Goal: Task Accomplishment & Management: Complete application form

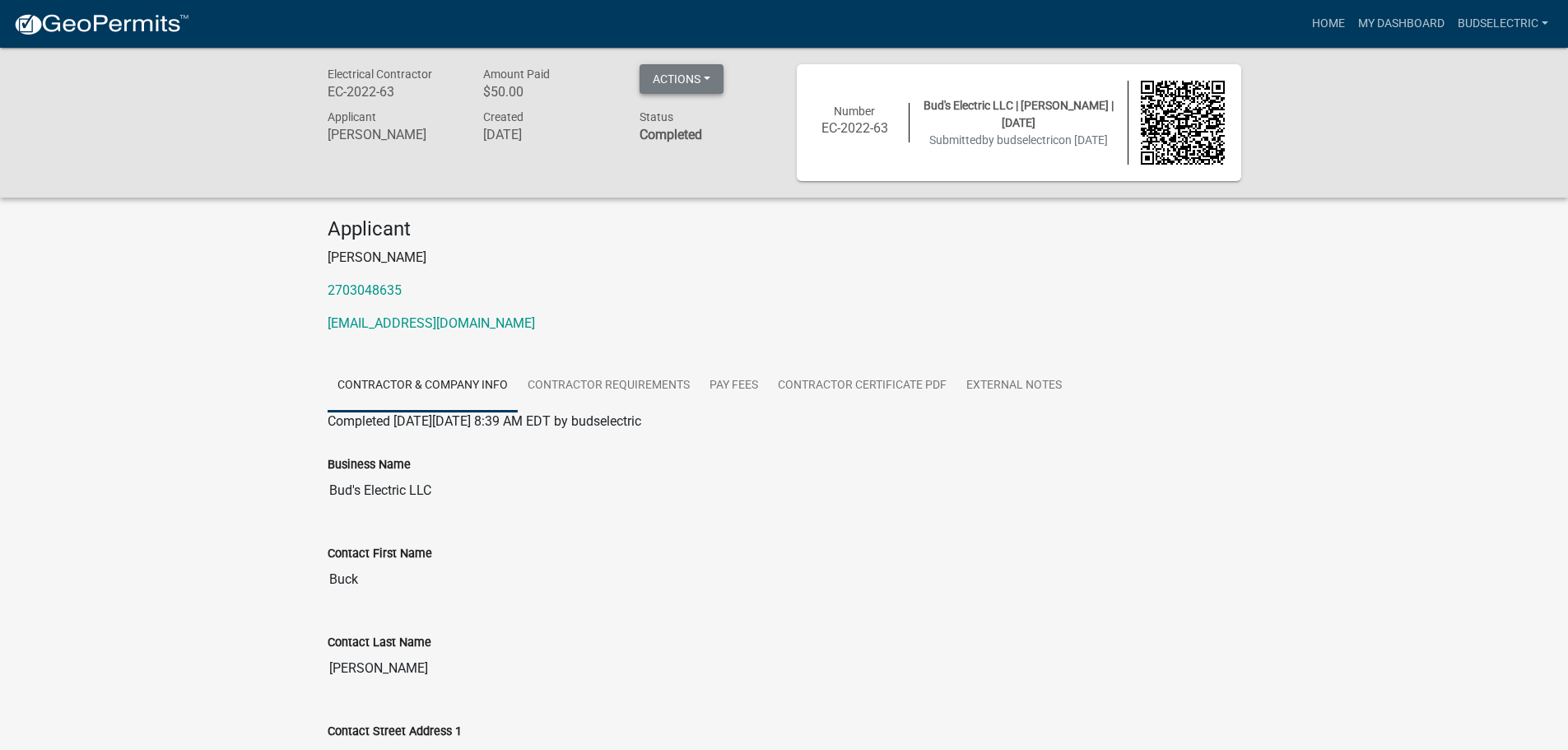
click at [668, 82] on button "Actions" at bounding box center [682, 79] width 84 height 29
click at [595, 383] on link "Contractor Requirements" at bounding box center [609, 386] width 182 height 53
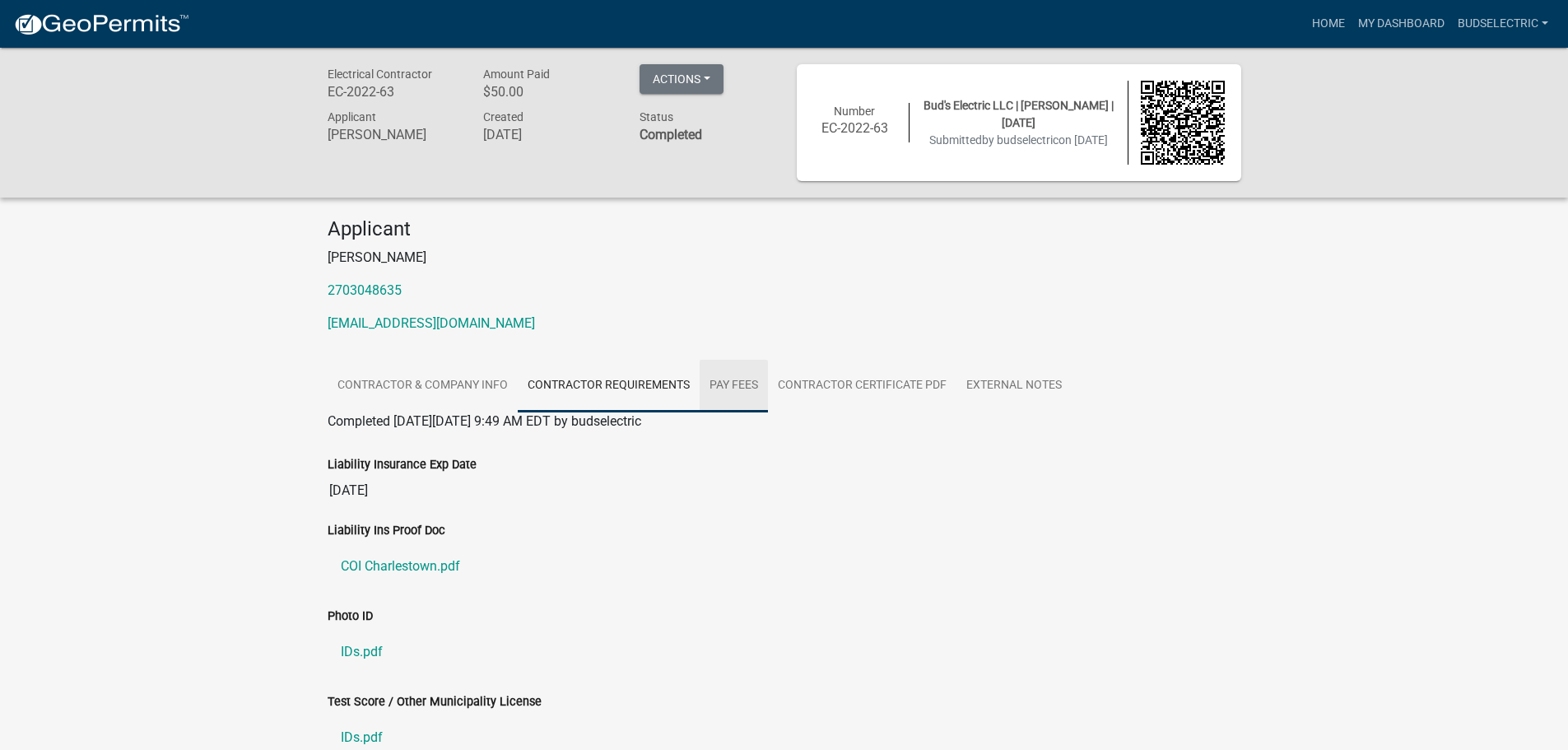
click at [722, 388] on link "Pay Fees" at bounding box center [734, 386] width 68 height 53
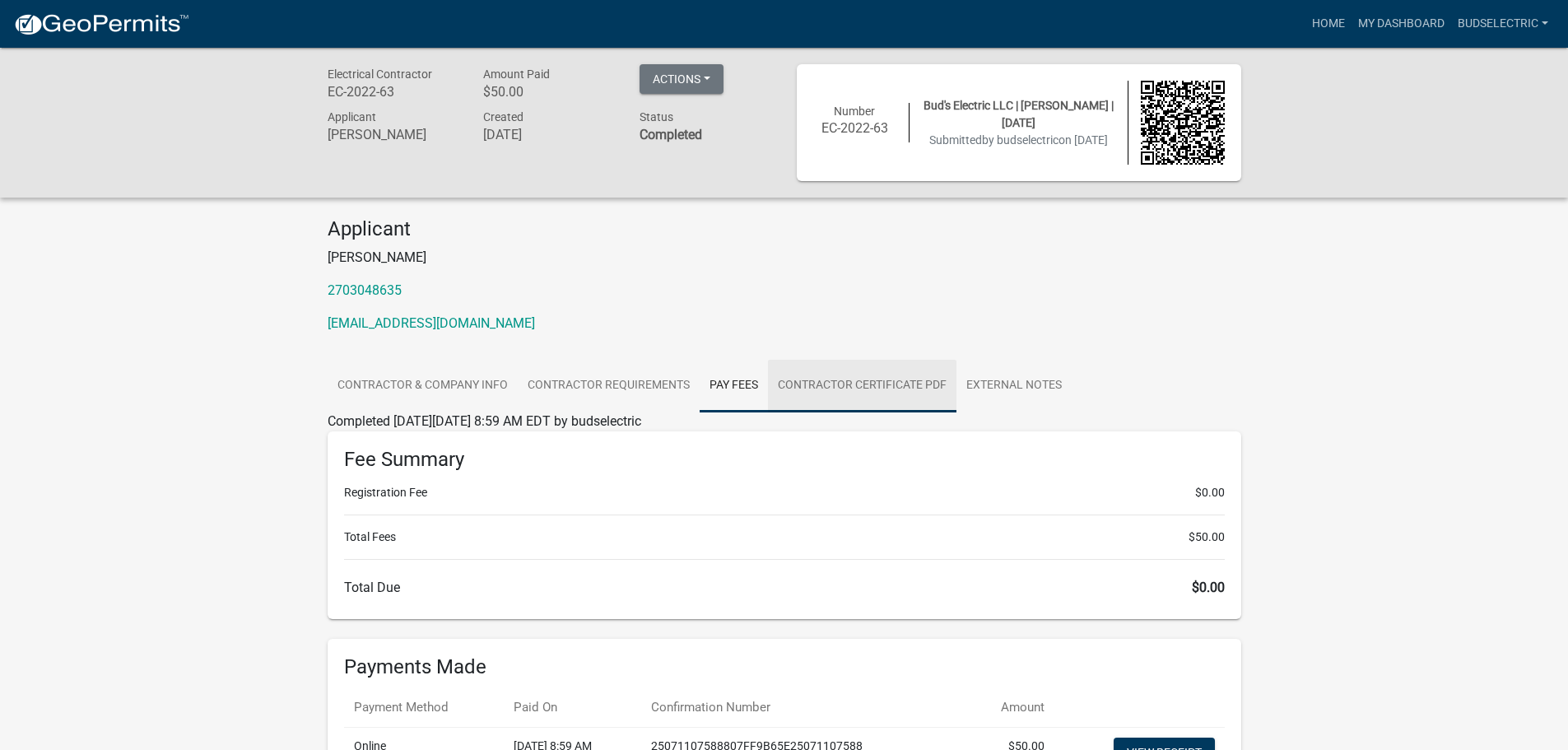
click at [834, 378] on link "Contractor Certificate PDF" at bounding box center [862, 386] width 189 height 53
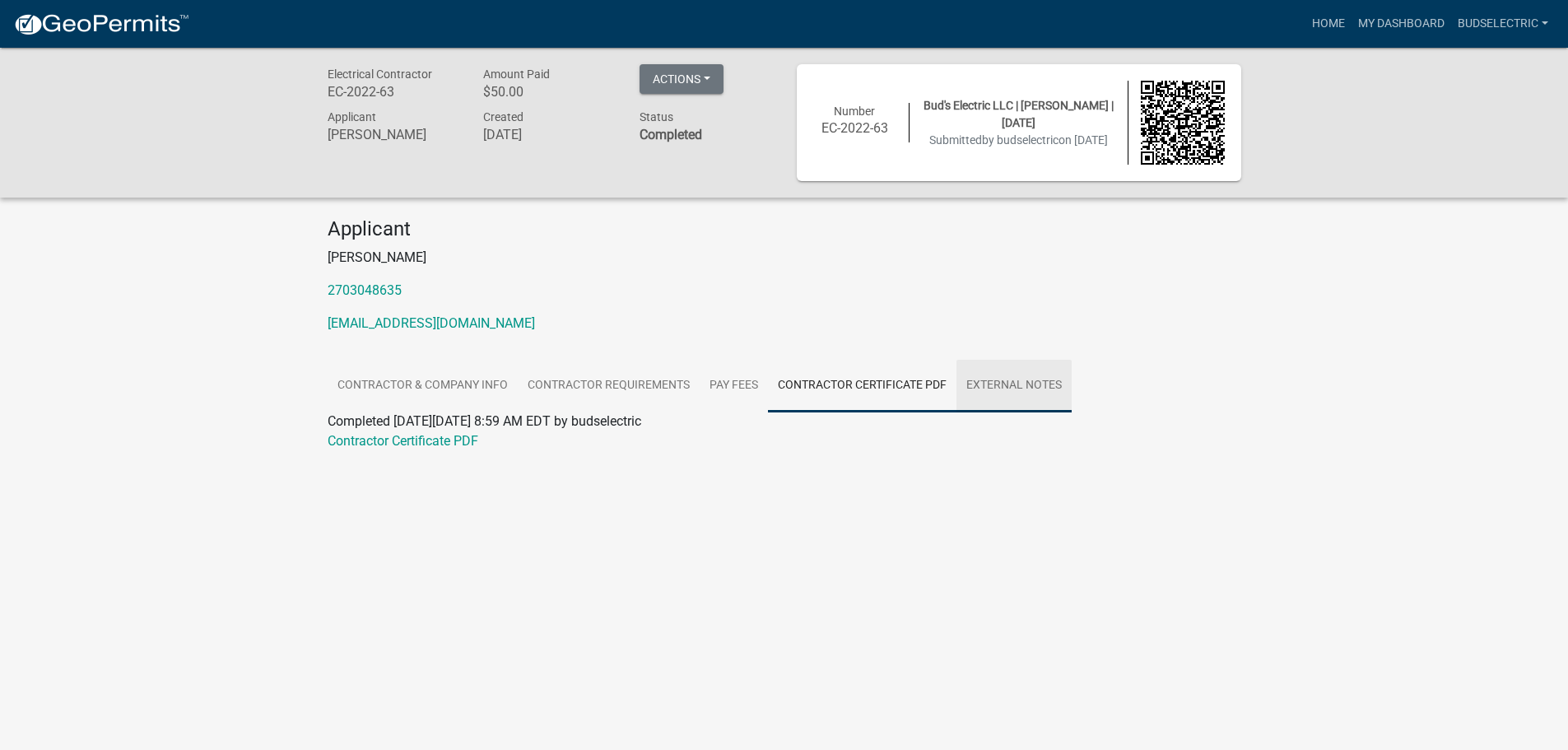
click at [999, 382] on link "External Notes" at bounding box center [1014, 386] width 115 height 53
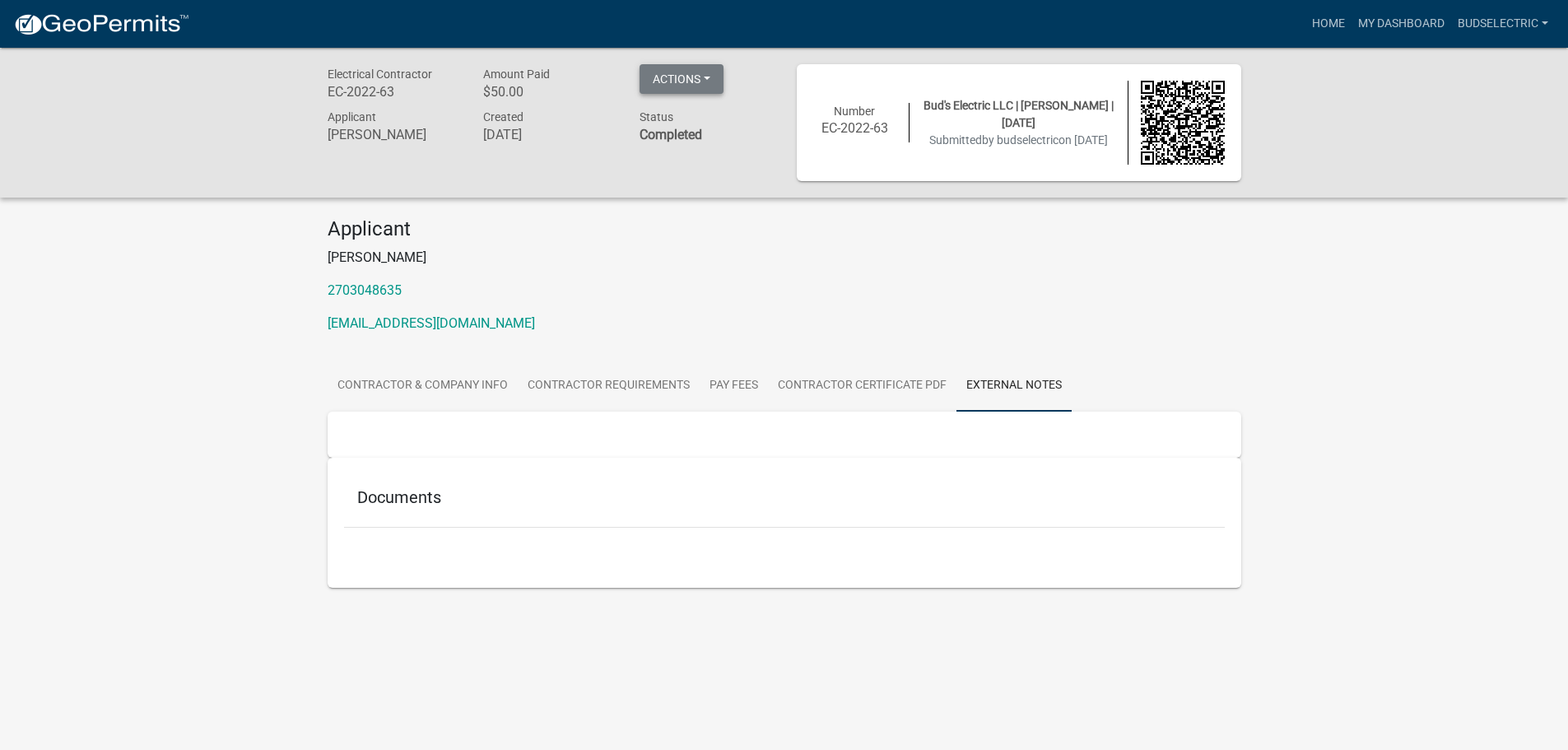
click at [661, 73] on button "Actions" at bounding box center [682, 79] width 84 height 29
click at [113, 269] on div "Electrical Contractor EC-2022-63 Amount Paid $50.00 Actions View receipt Printe…" at bounding box center [784, 332] width 1568 height 568
click at [1482, 21] on link "budselectric" at bounding box center [1503, 23] width 104 height 31
click at [1468, 66] on link "Account" at bounding box center [1489, 67] width 132 height 39
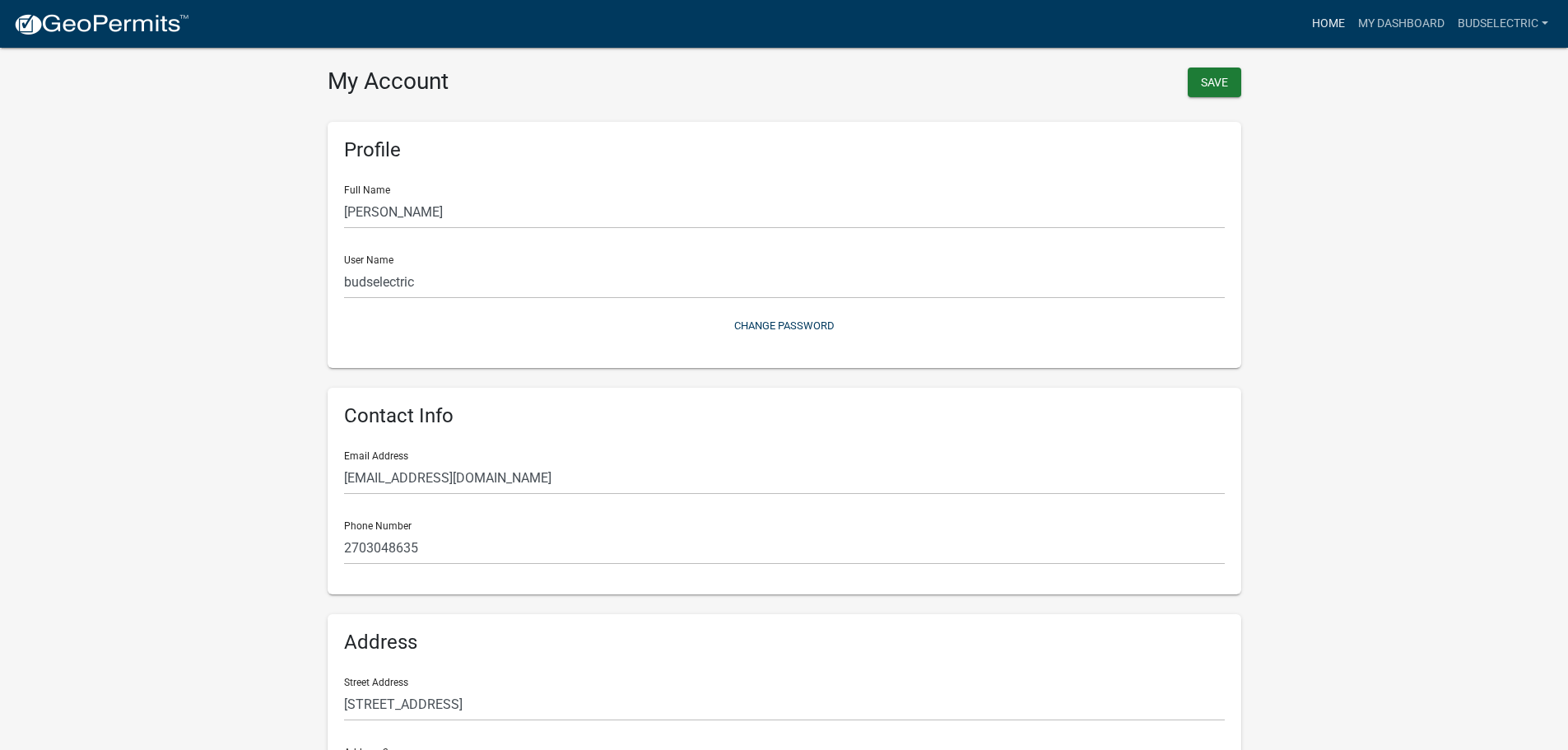
click at [1335, 24] on link "Home" at bounding box center [1328, 23] width 46 height 31
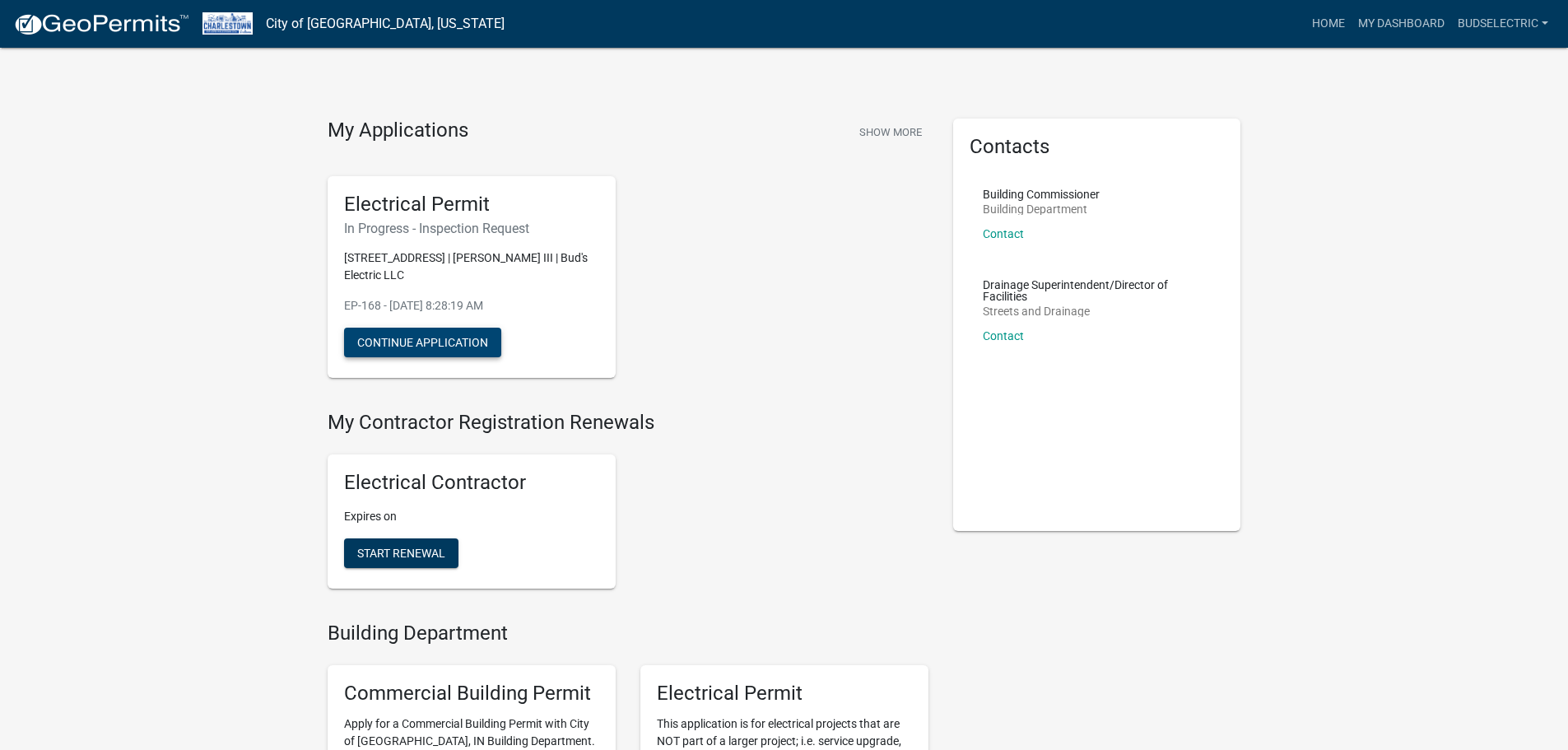
click at [451, 340] on button "Continue Application" at bounding box center [422, 342] width 157 height 29
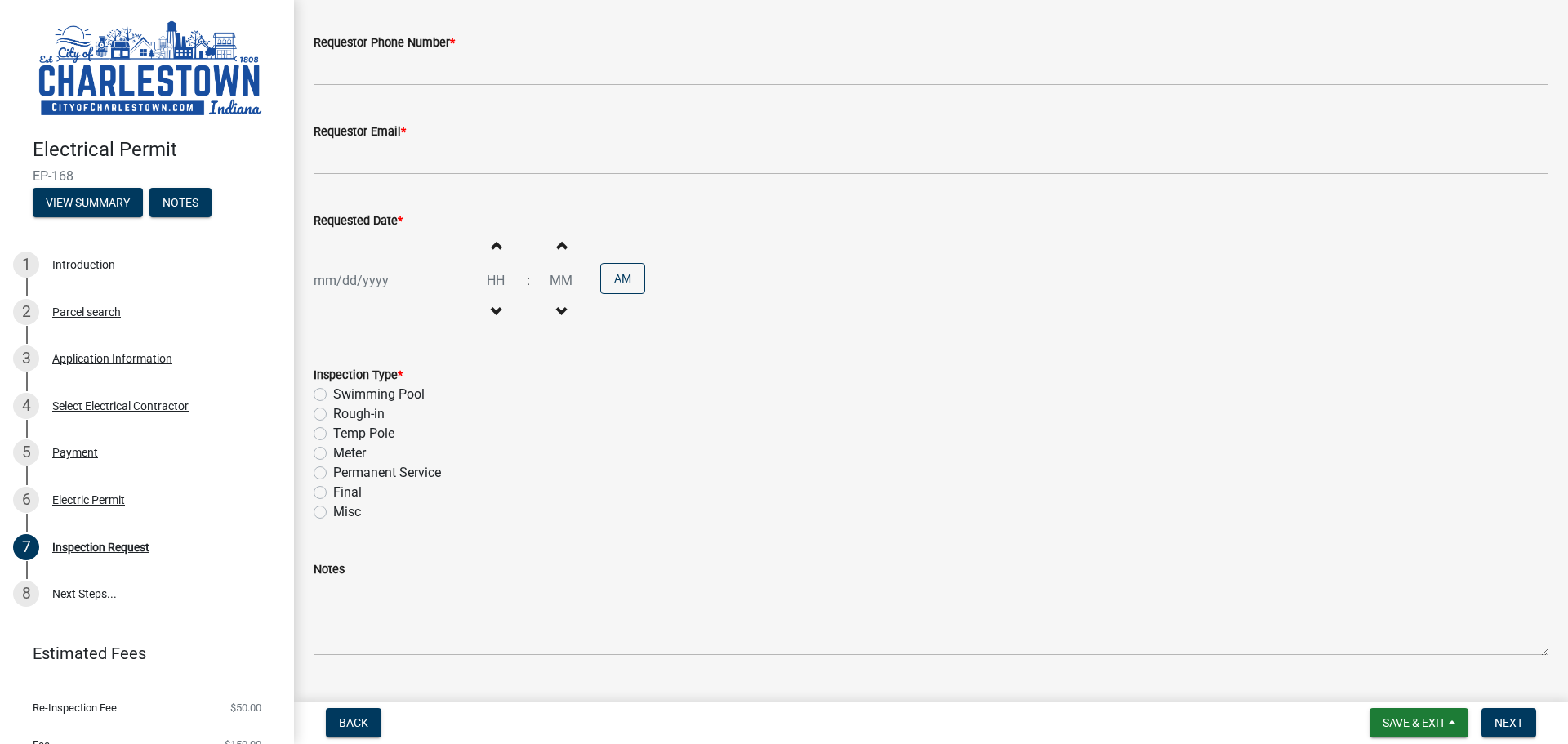
scroll to position [208, 0]
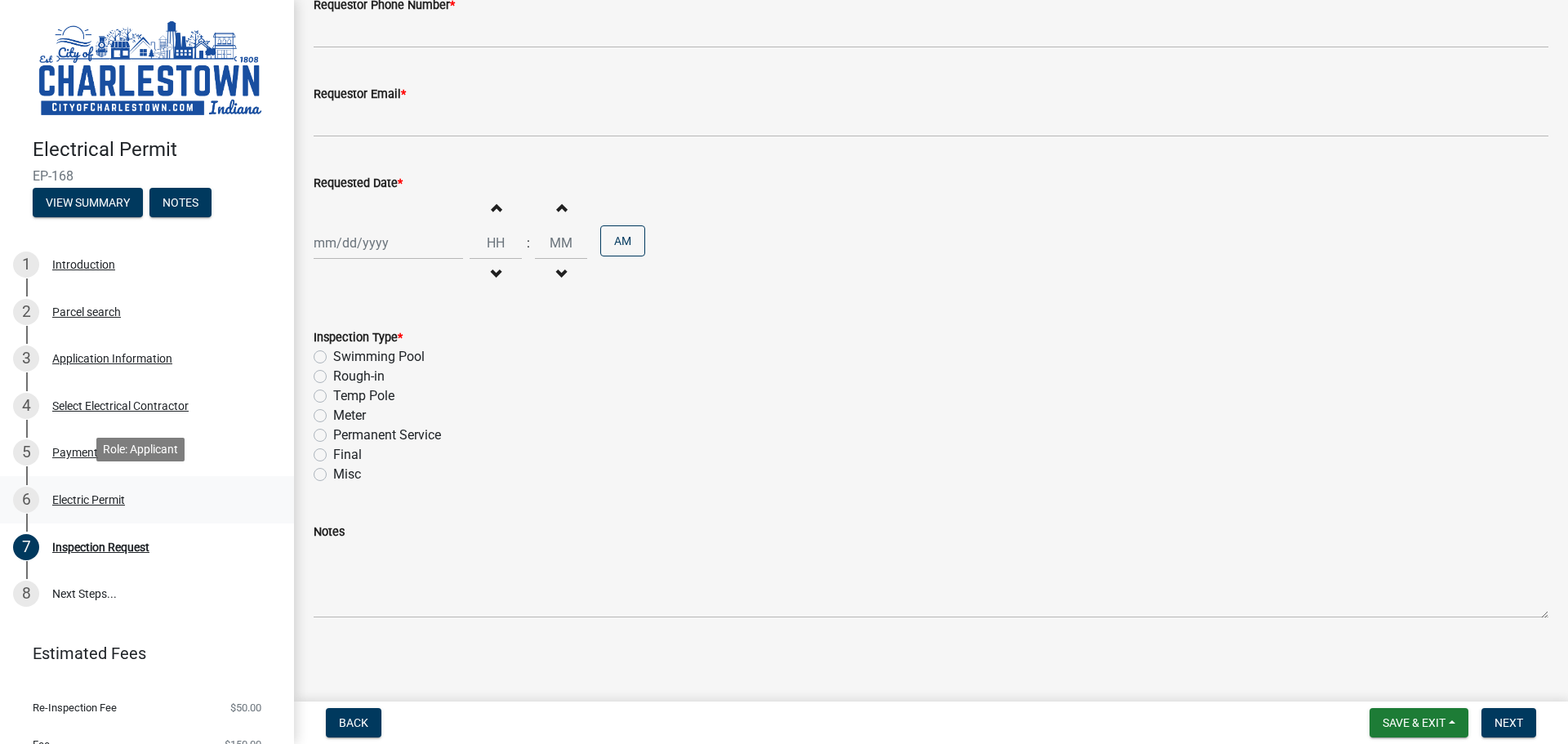
click at [96, 498] on div "Electric Permit" at bounding box center [88, 500] width 73 height 12
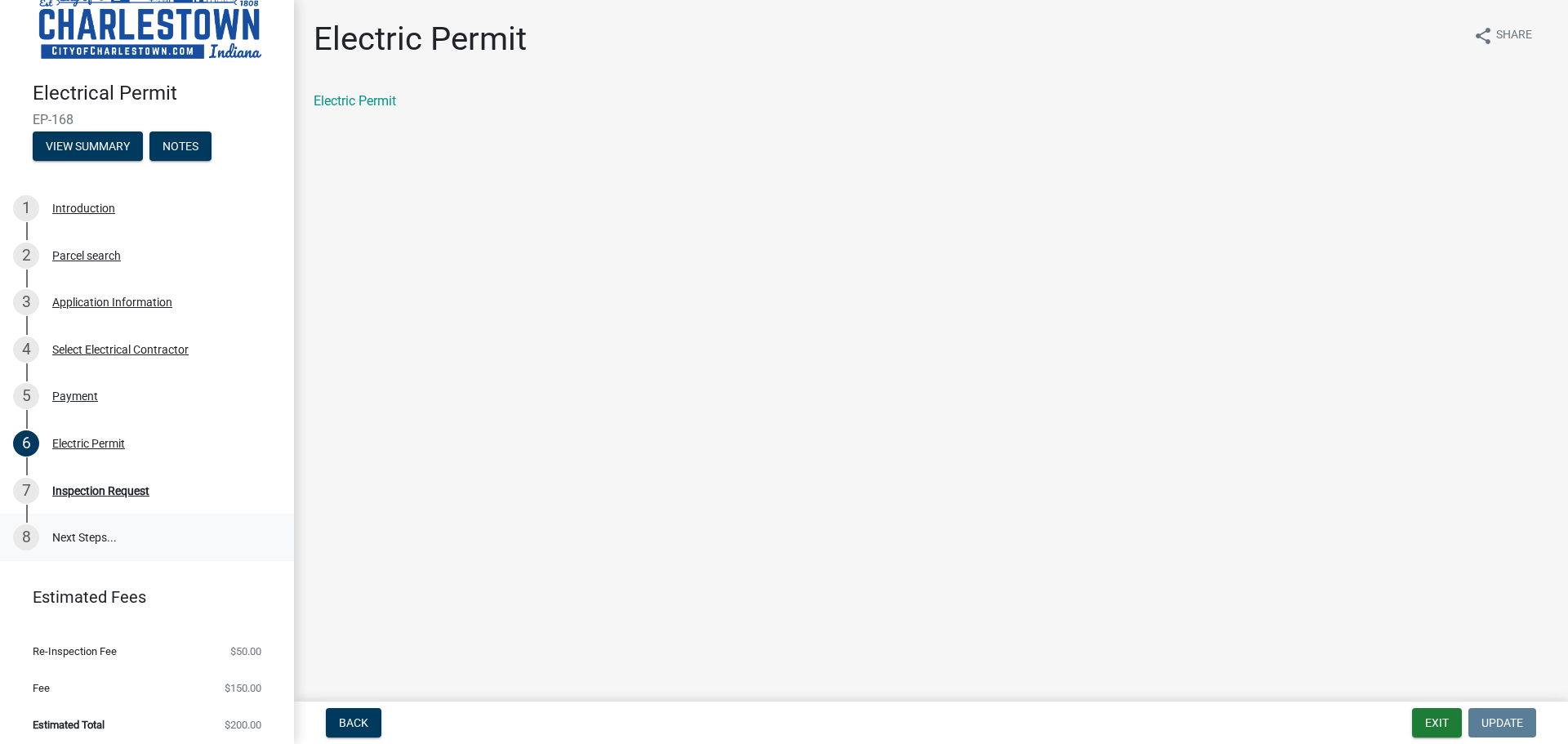
scroll to position [0, 0]
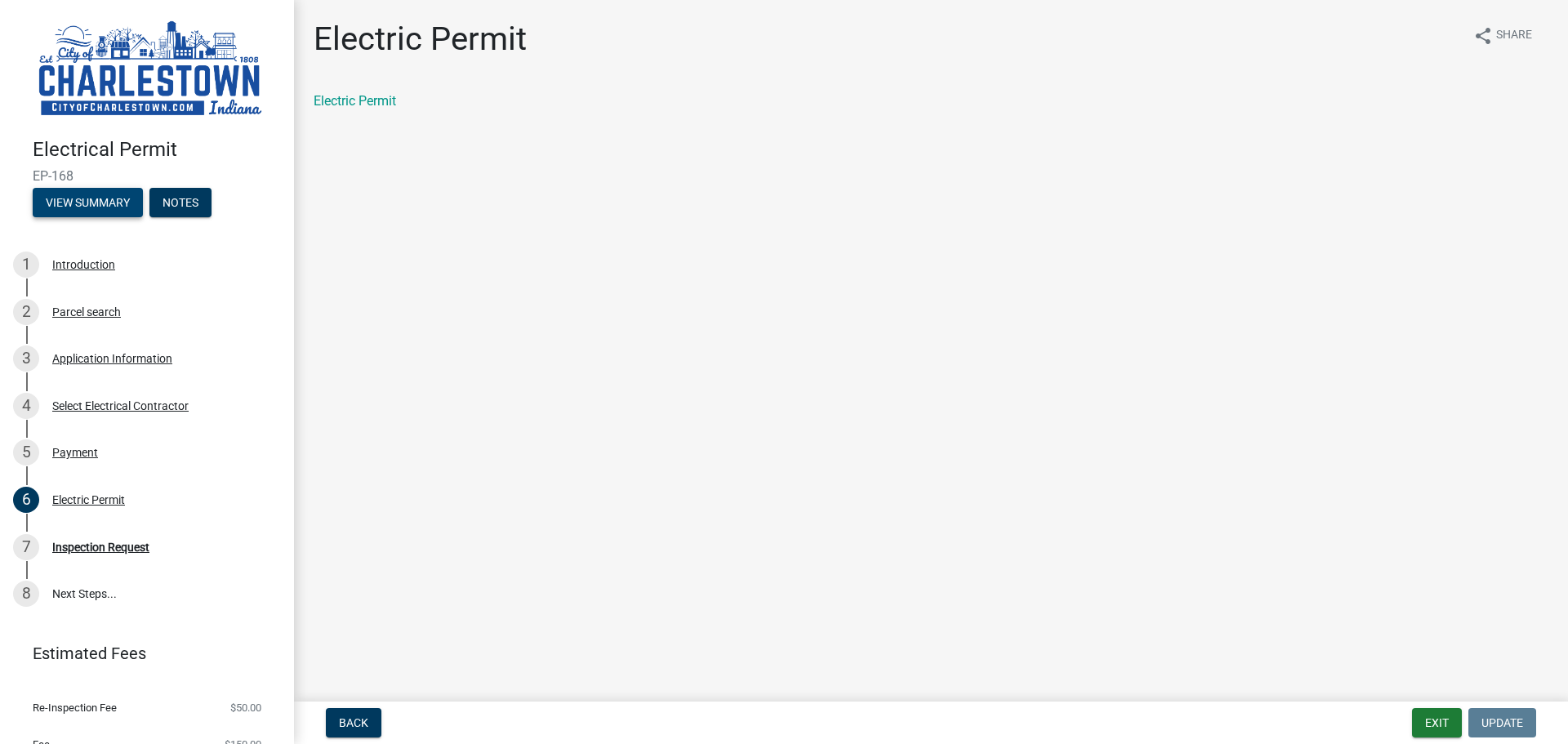
click at [90, 201] on button "View Summary" at bounding box center [88, 202] width 110 height 29
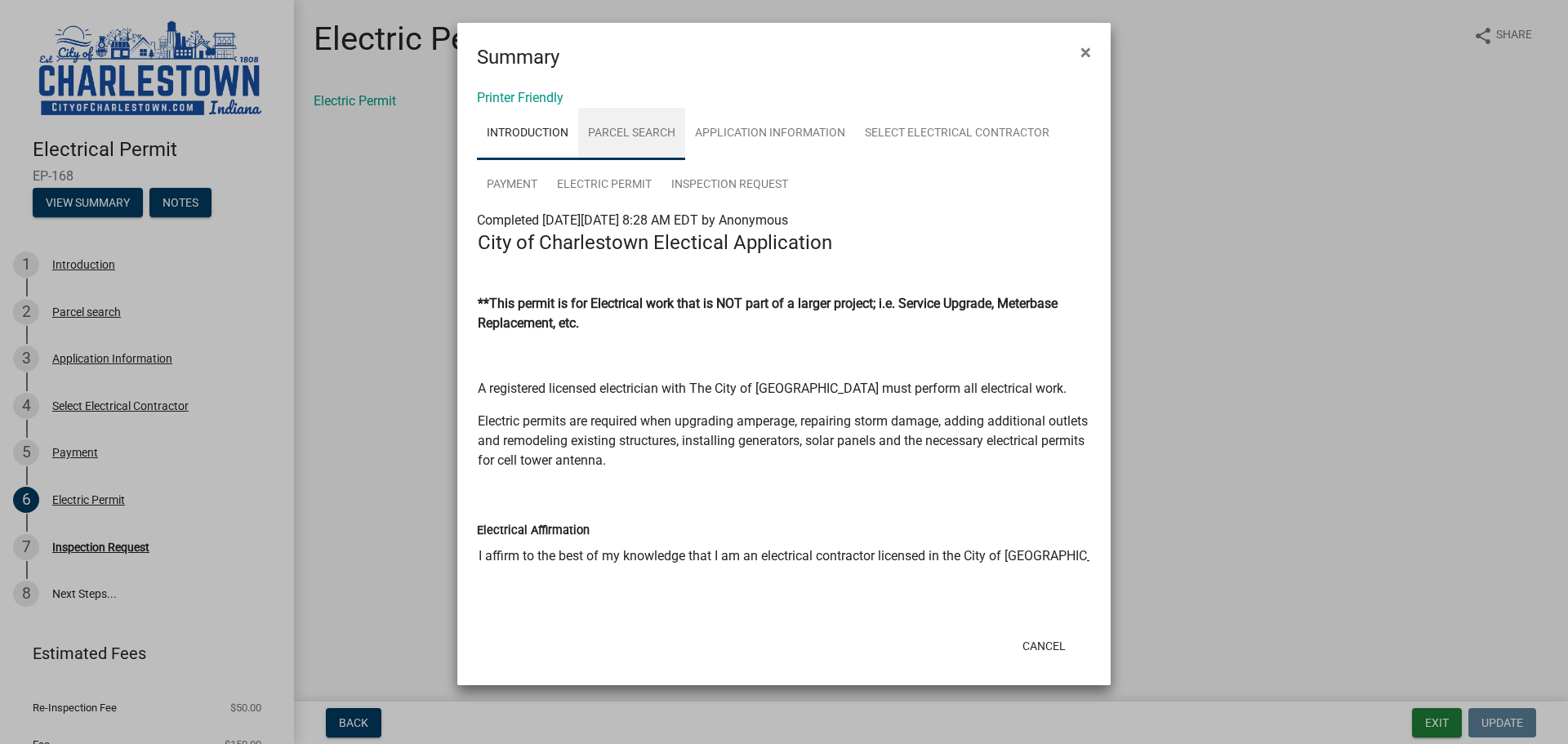
click at [618, 132] on link "Parcel search" at bounding box center [632, 134] width 107 height 52
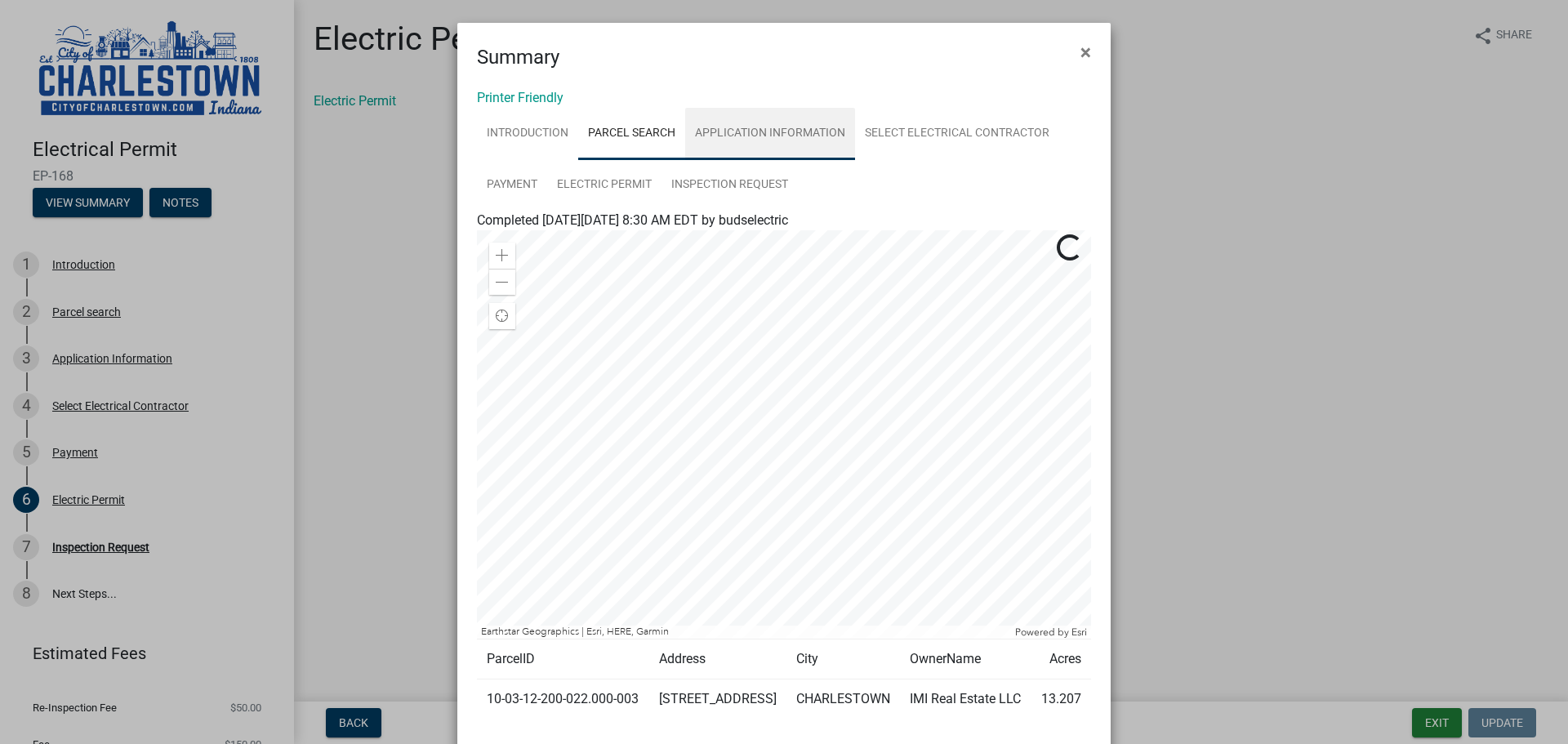
click at [730, 132] on link "Application Information" at bounding box center [769, 134] width 170 height 52
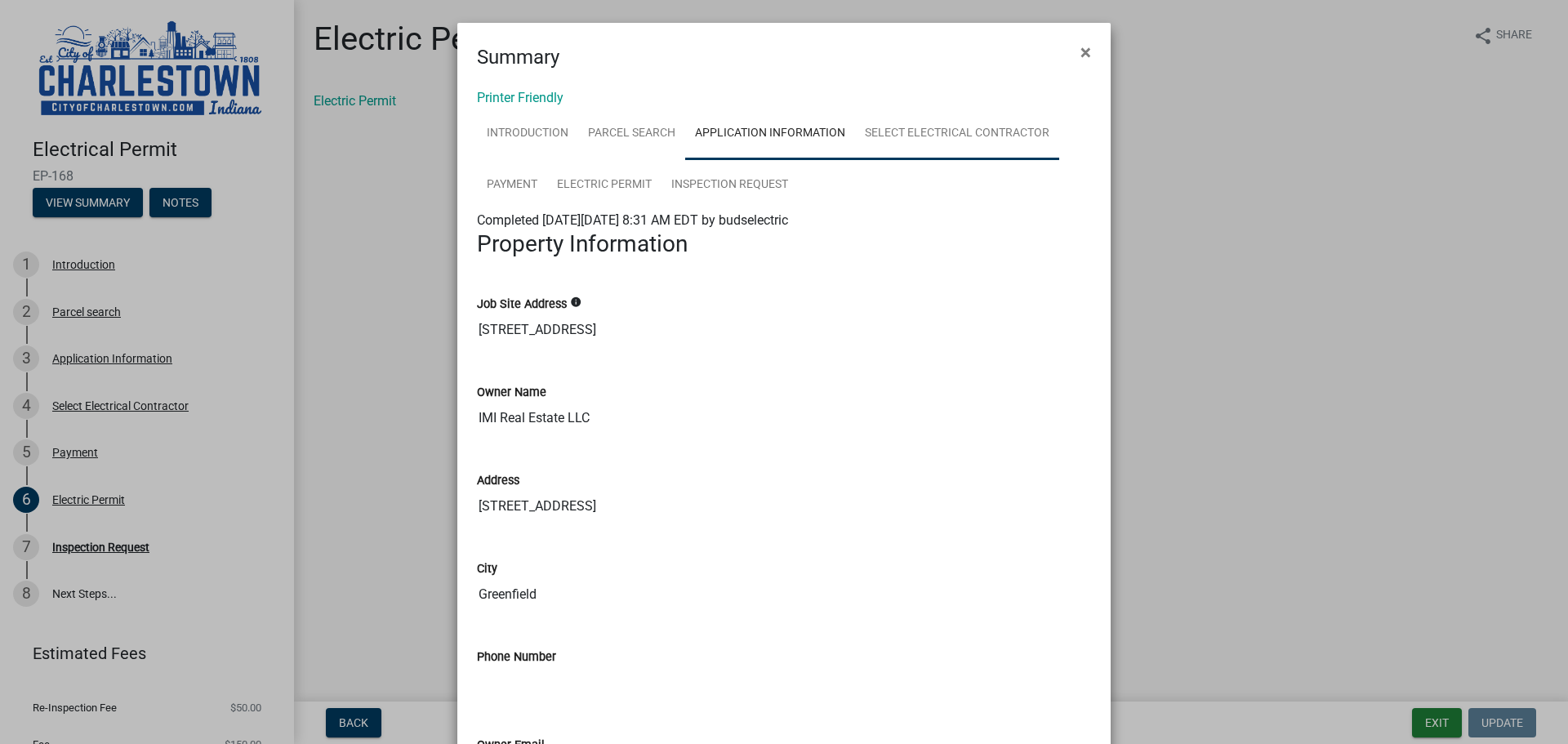
click at [932, 122] on link "Select Electrical Contractor" at bounding box center [956, 134] width 204 height 52
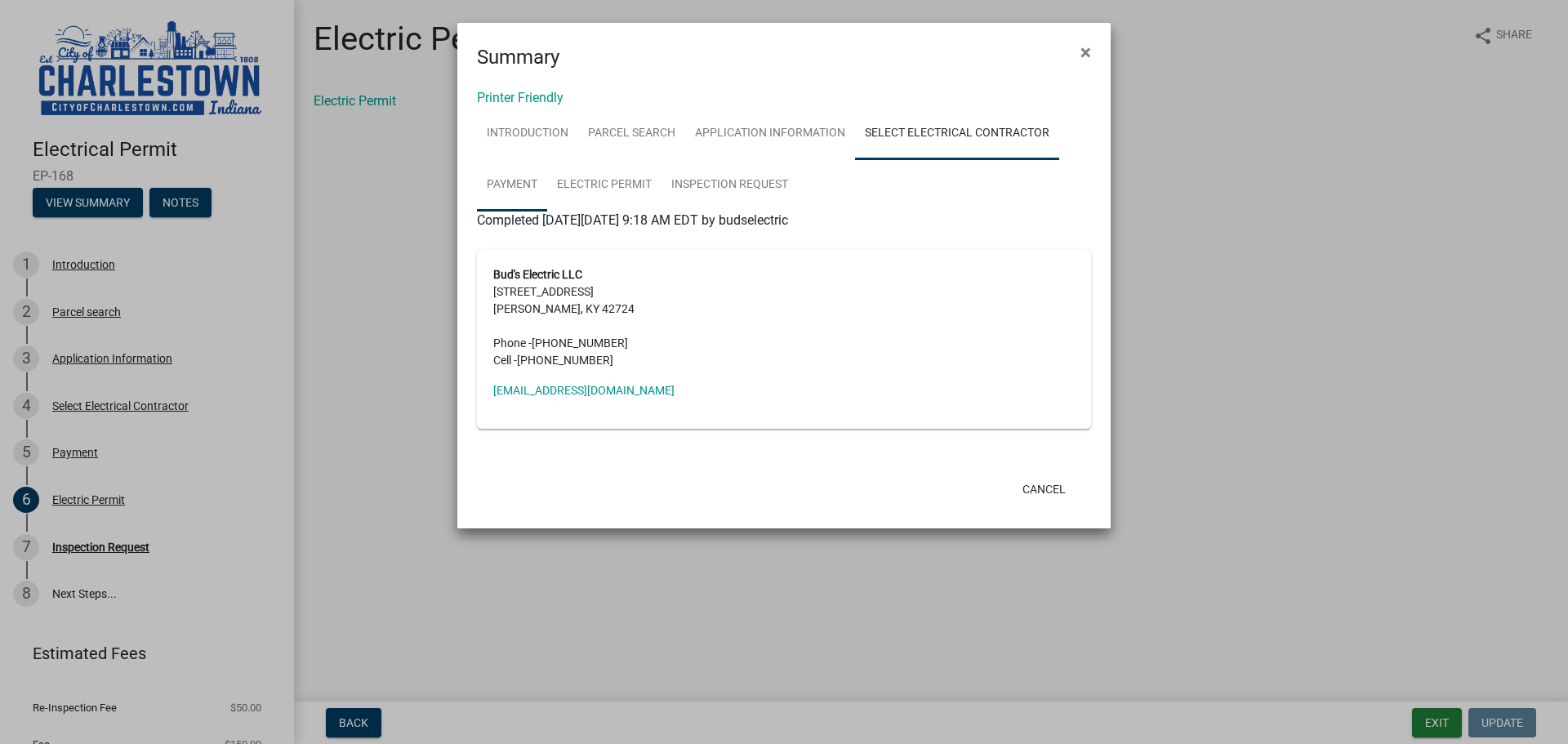
click at [518, 186] on link "Payment" at bounding box center [512, 185] width 70 height 52
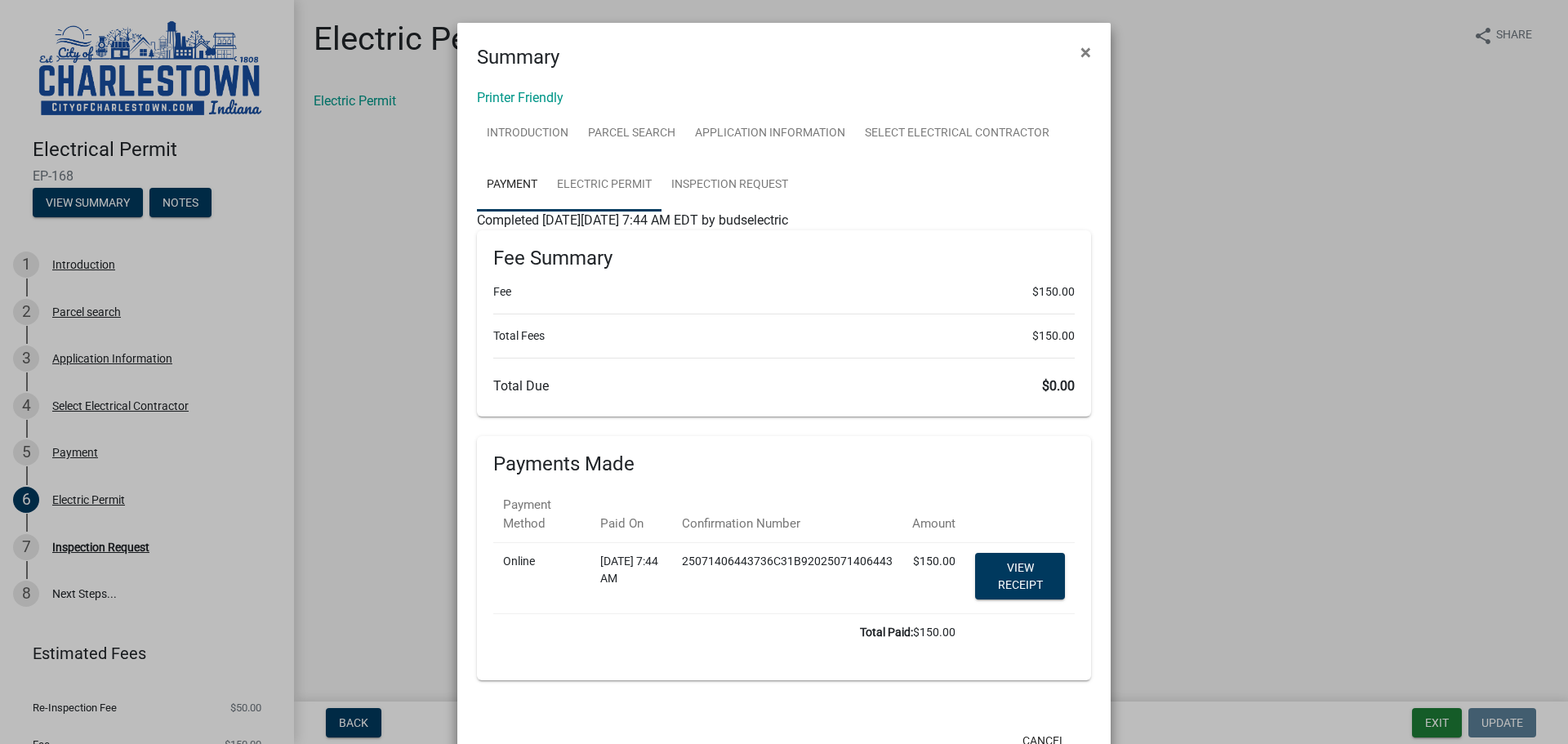
click at [583, 182] on link "Electric Permit" at bounding box center [605, 185] width 114 height 52
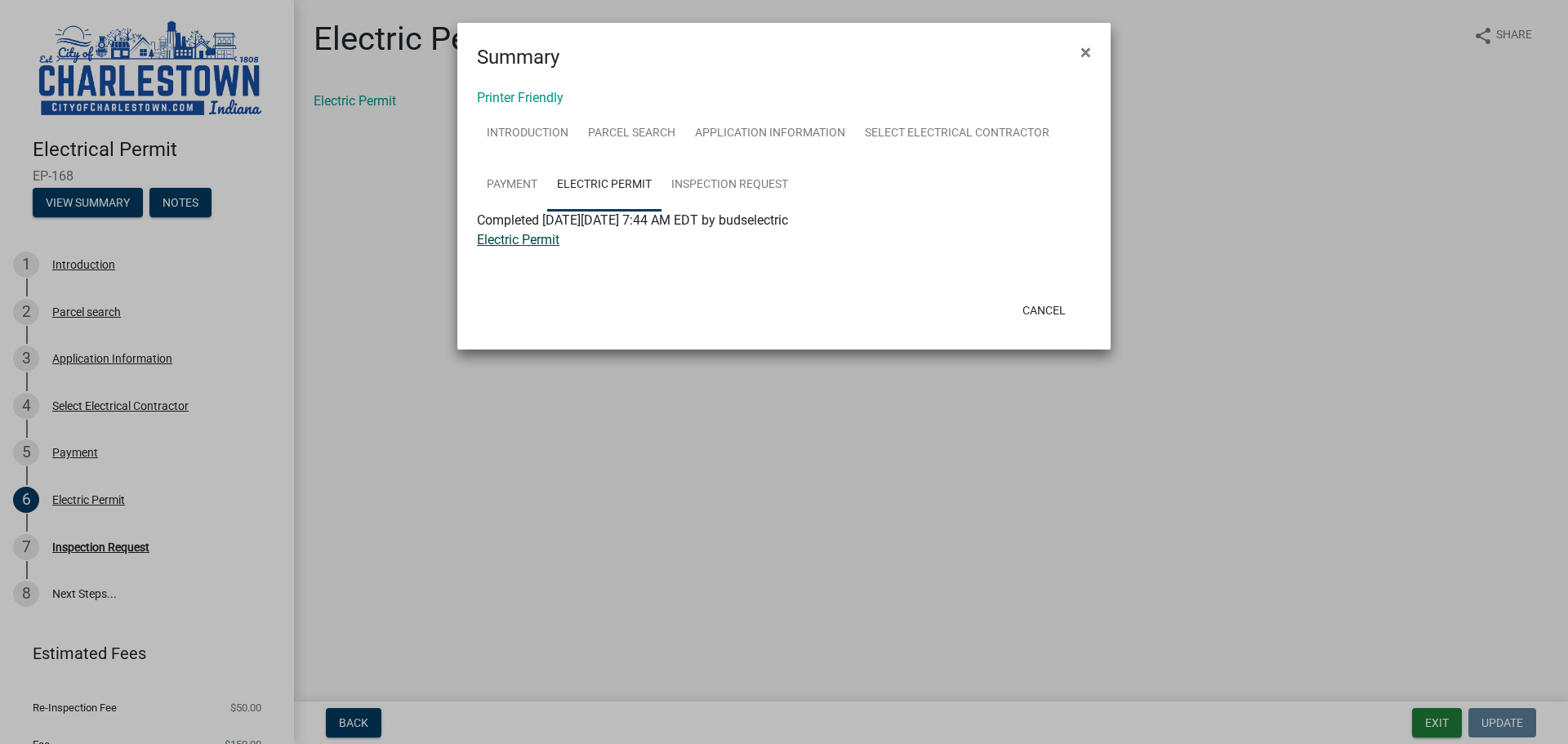
click at [539, 240] on link "Electric Permit" at bounding box center [517, 239] width 82 height 16
click at [745, 184] on link "Inspection Request" at bounding box center [729, 185] width 137 height 52
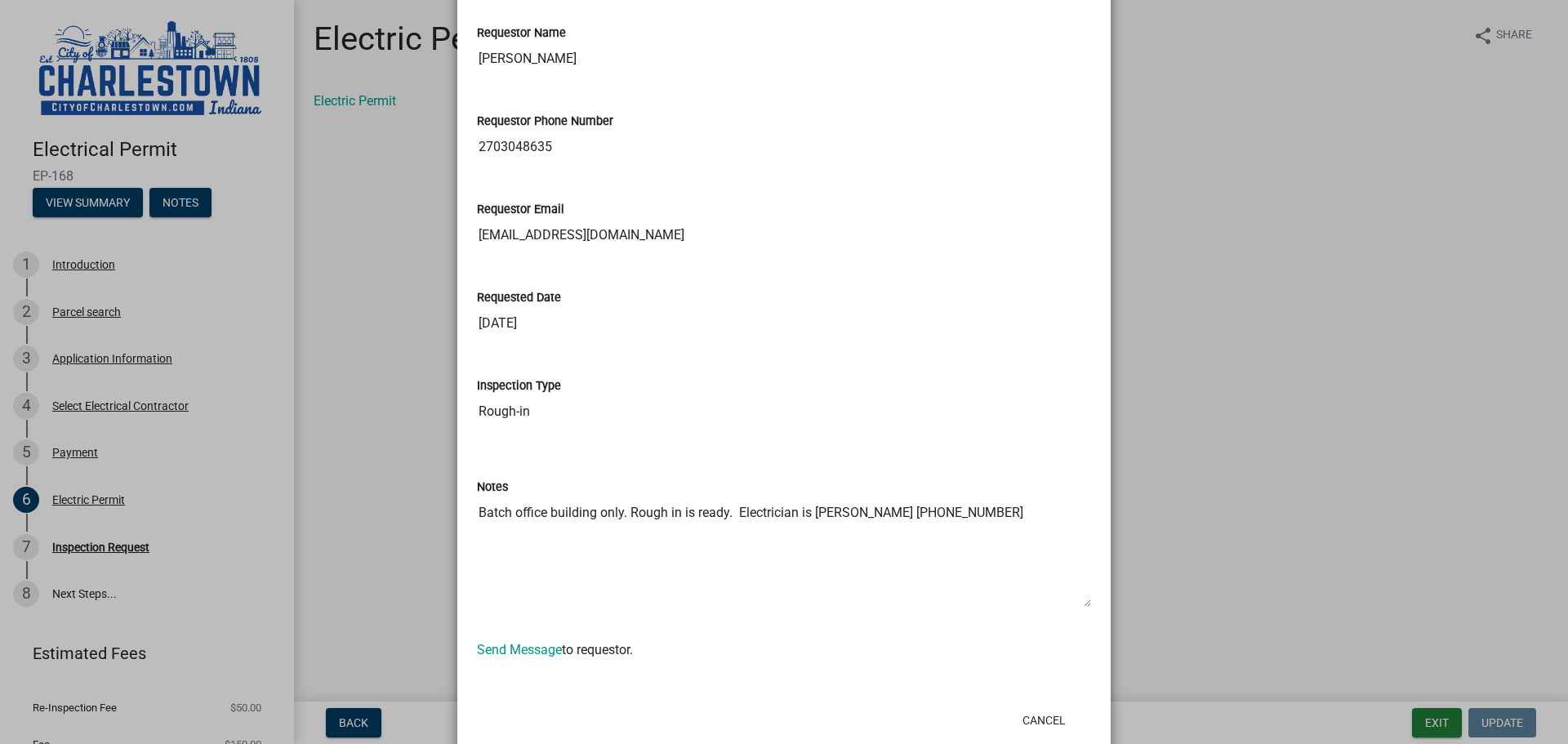
scroll to position [268, 0]
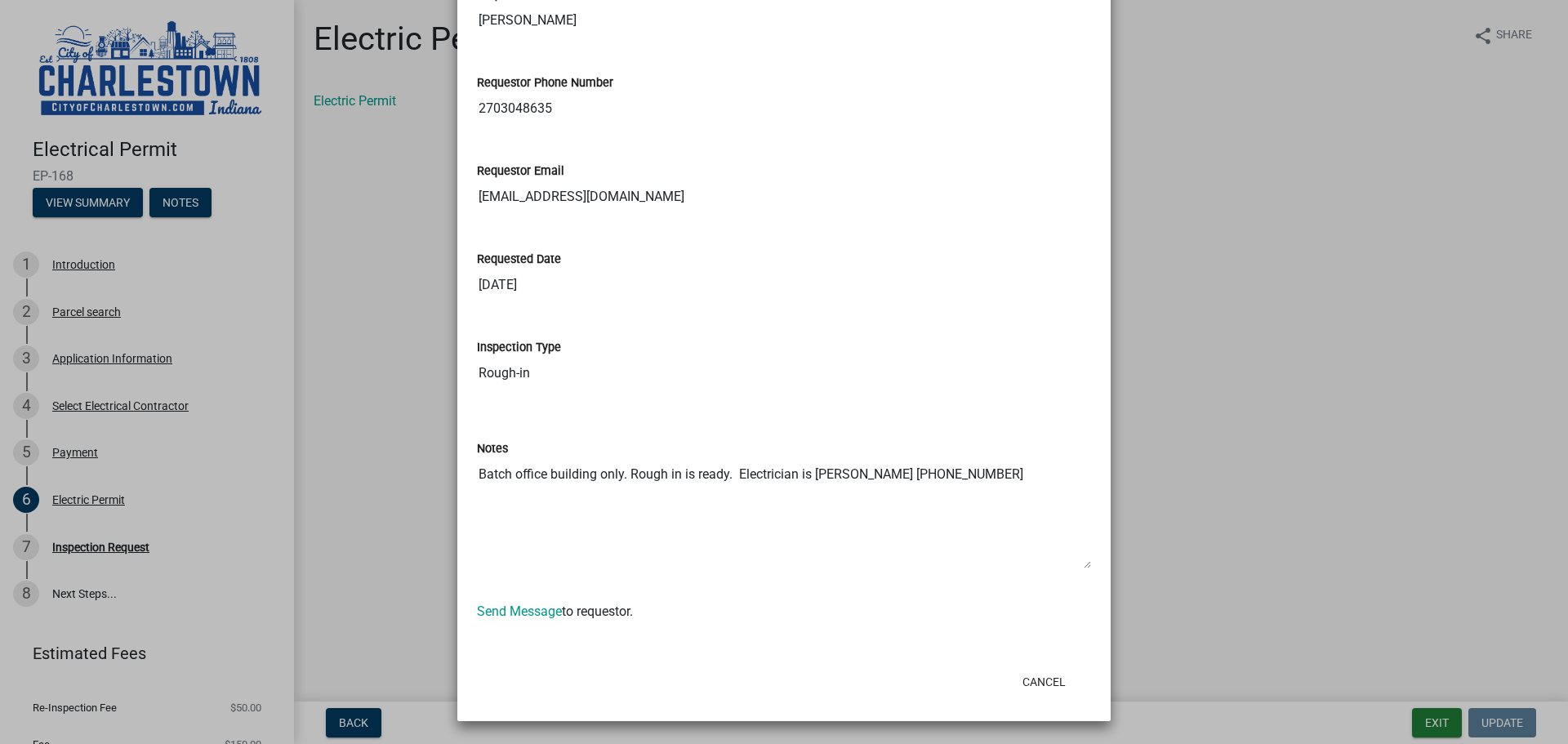
click at [382, 408] on ngb-modal-window "Summary × Printer Friendly Introduction Parcel search Application Information S…" at bounding box center [784, 372] width 1568 height 744
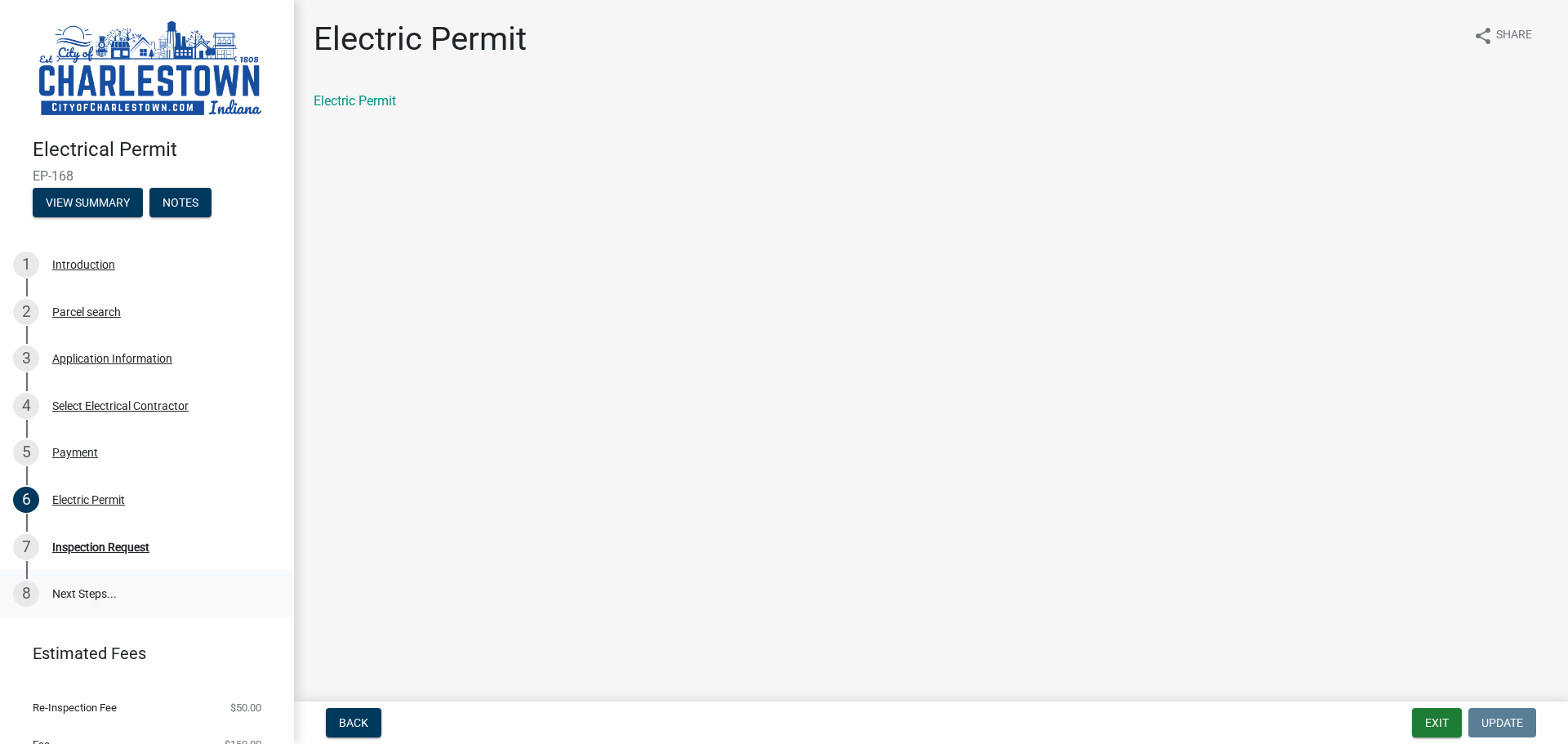
click at [81, 593] on link "8 Next Steps..." at bounding box center [146, 593] width 294 height 47
click at [86, 542] on div "Inspection Request" at bounding box center [101, 547] width 97 height 12
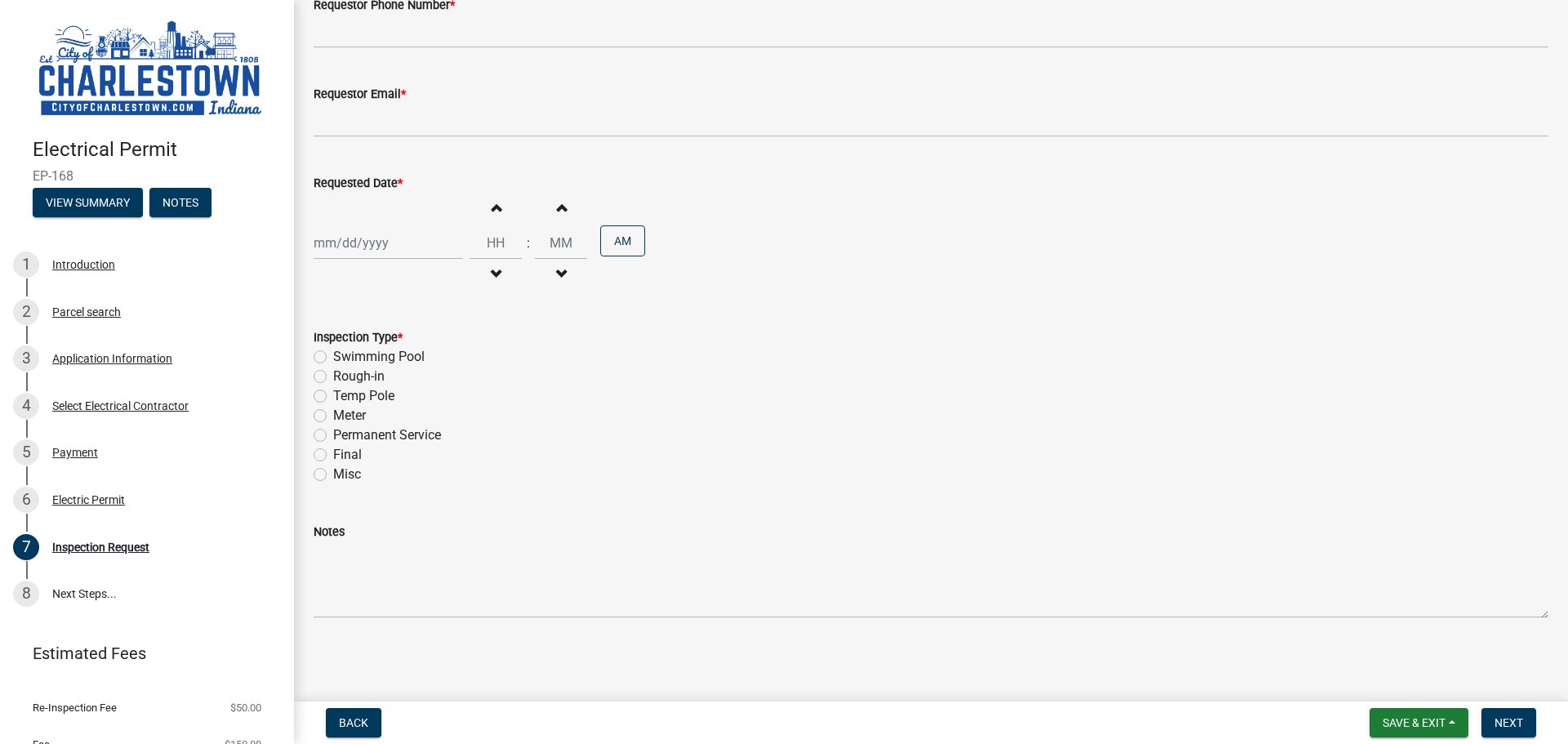
scroll to position [0, 0]
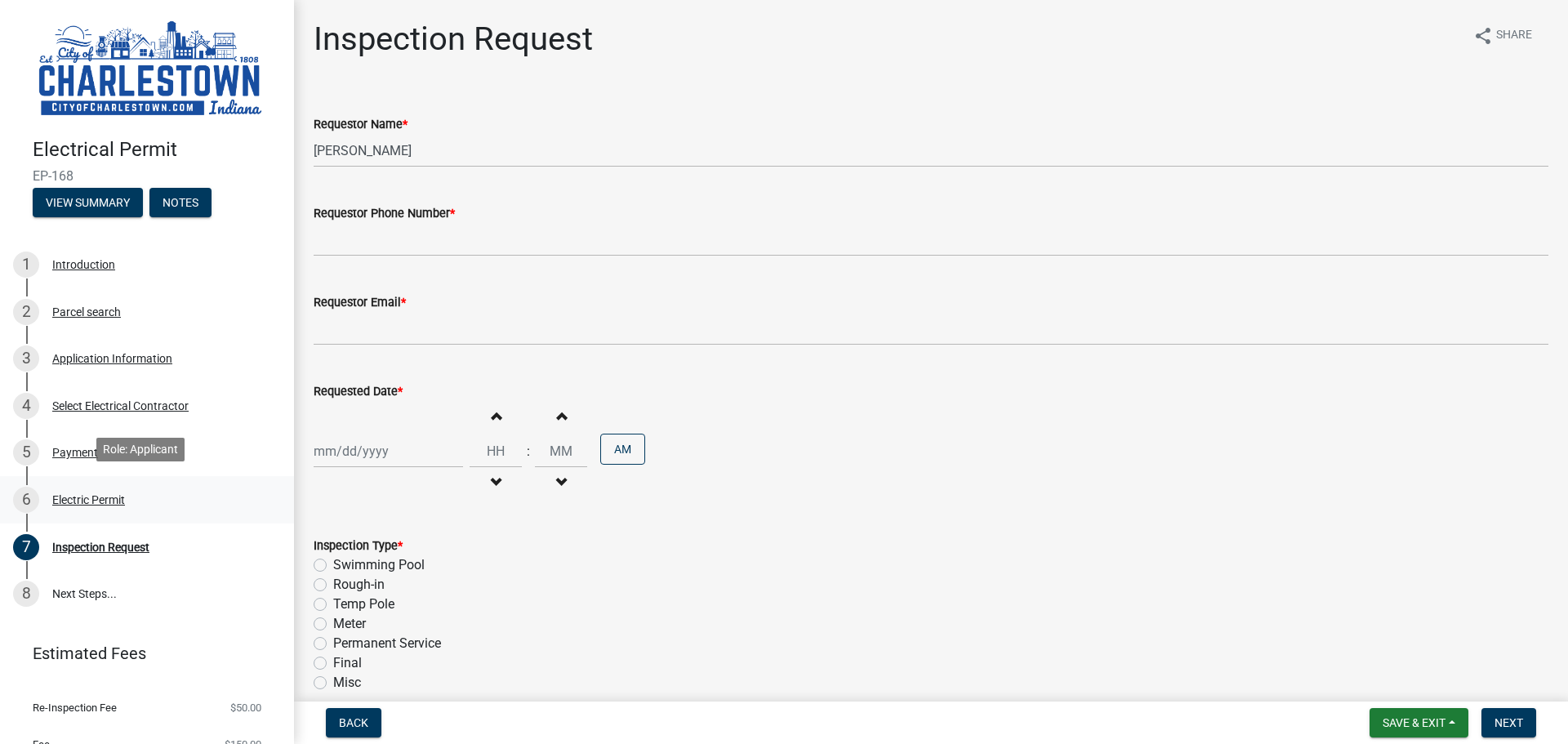
click at [80, 496] on div "Electric Permit" at bounding box center [88, 500] width 73 height 12
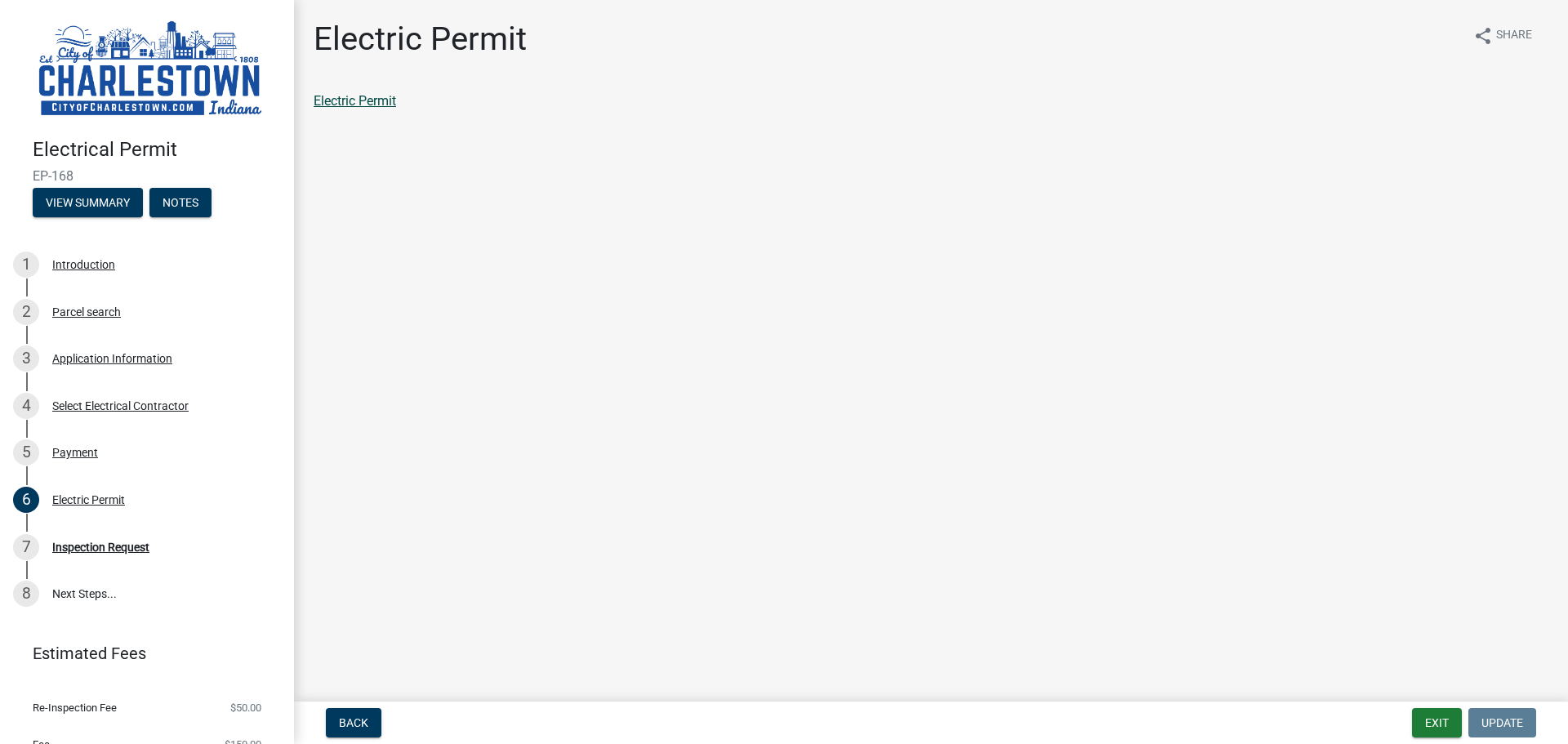
click at [340, 96] on link "Electric Permit" at bounding box center [355, 101] width 82 height 16
